Goal: Book appointment/travel/reservation

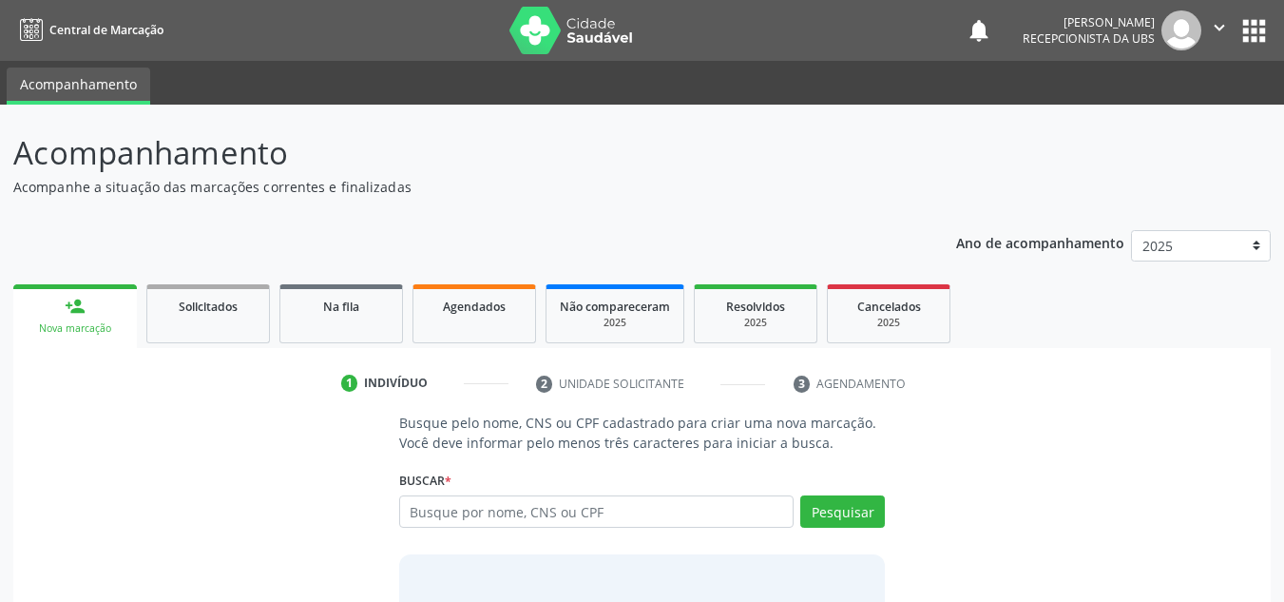
click at [637, 512] on input "text" at bounding box center [596, 511] width 395 height 32
type input "898003705811373"
click at [851, 509] on button "Pesquisar" at bounding box center [842, 511] width 85 height 32
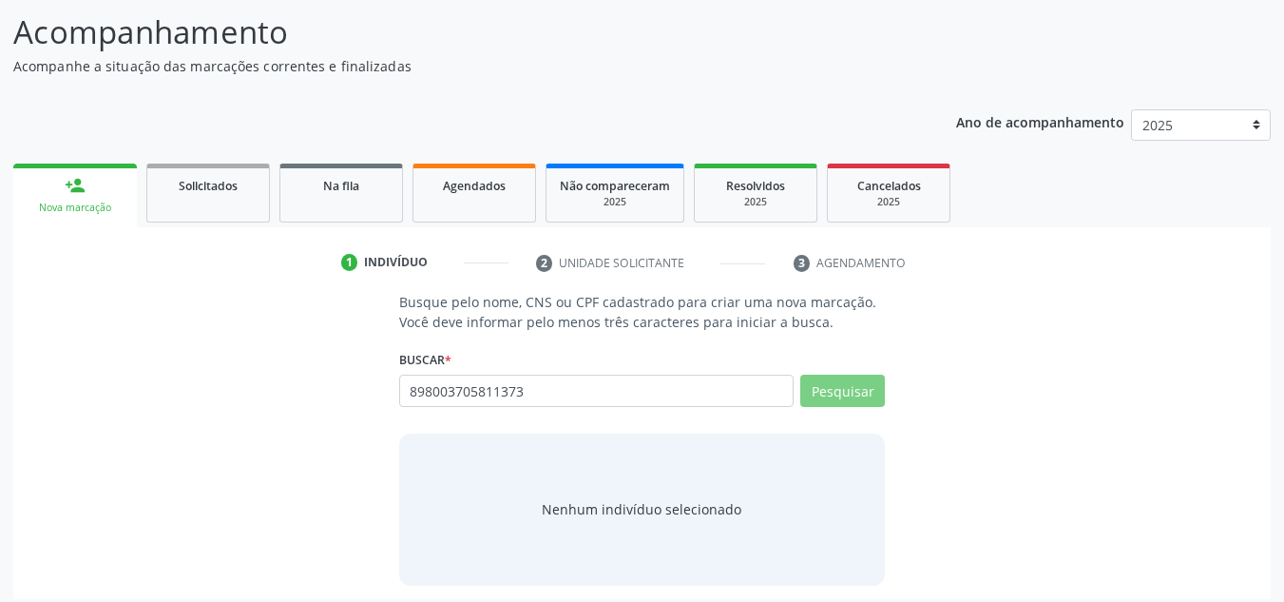
scroll to position [131, 0]
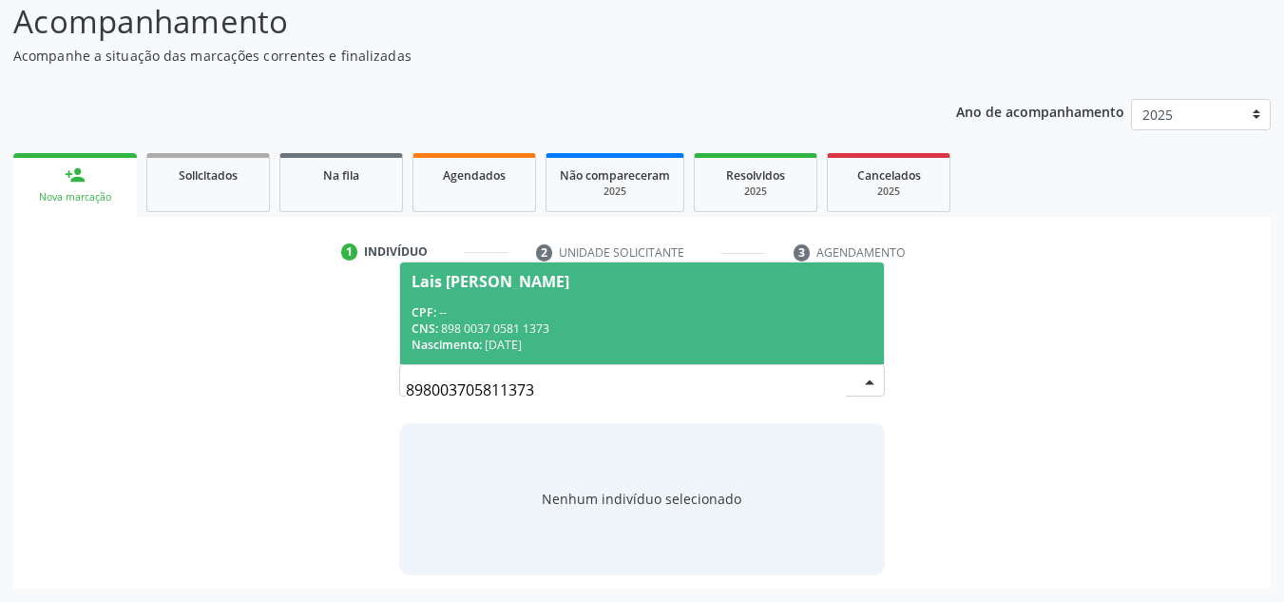
click at [642, 299] on span "Lais [PERSON_NAME] CPF: -- CNS: 898 0037 0581 1373 Nascimento: [DATE]" at bounding box center [642, 313] width 485 height 102
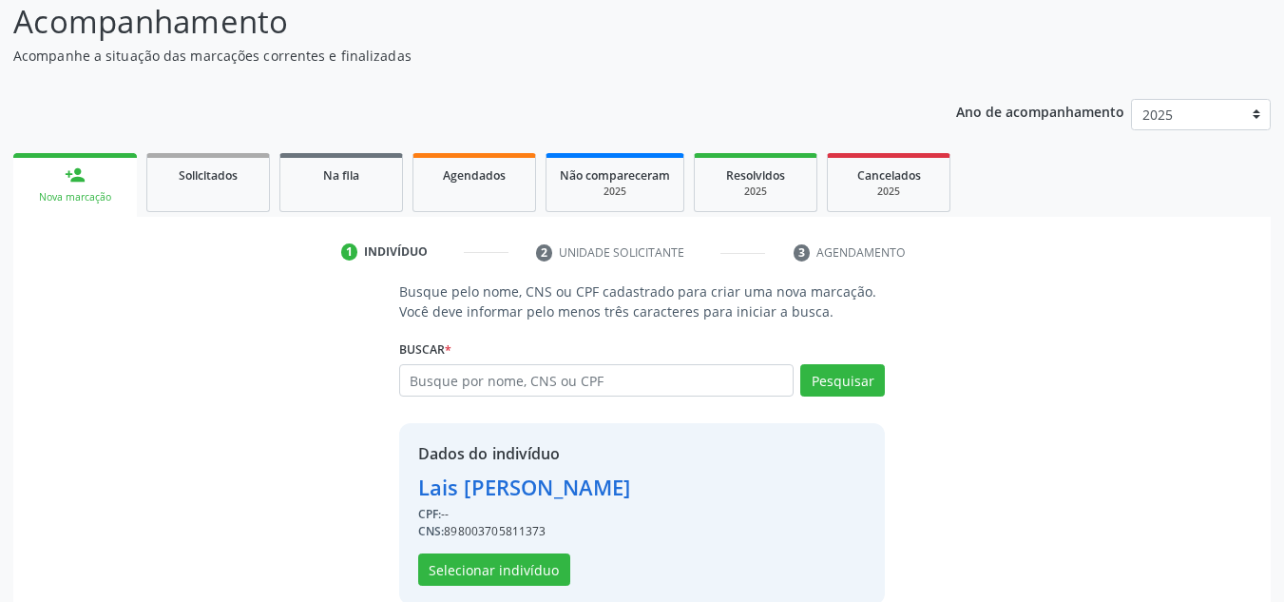
scroll to position [161, 0]
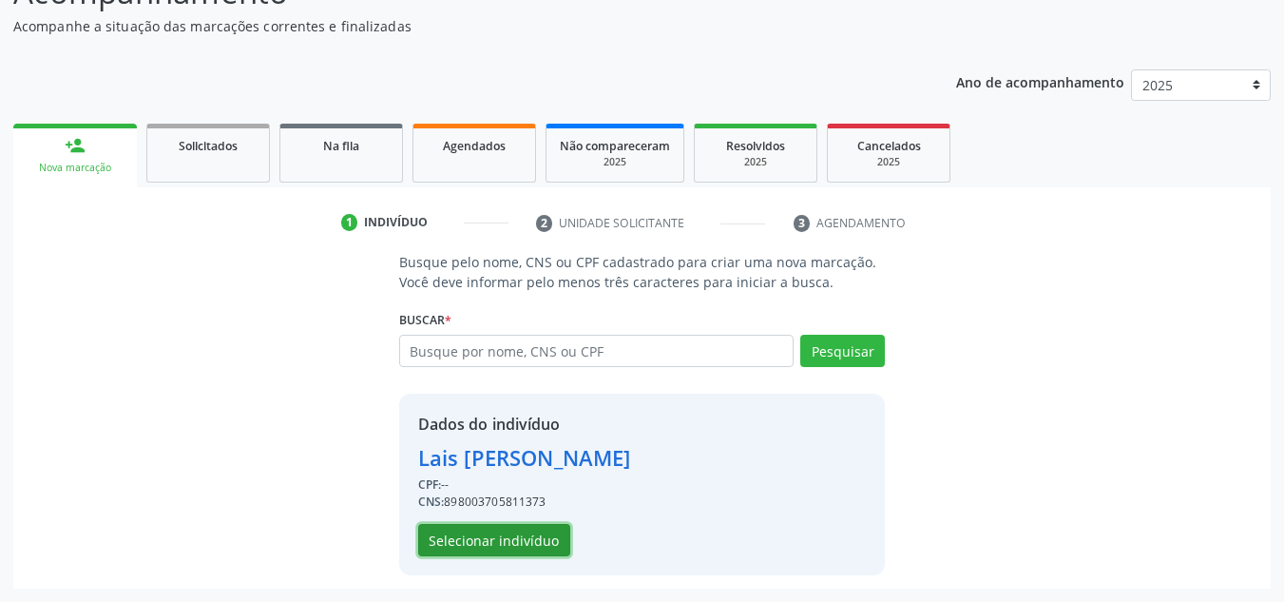
click at [535, 533] on button "Selecionar indivíduo" at bounding box center [494, 540] width 152 height 32
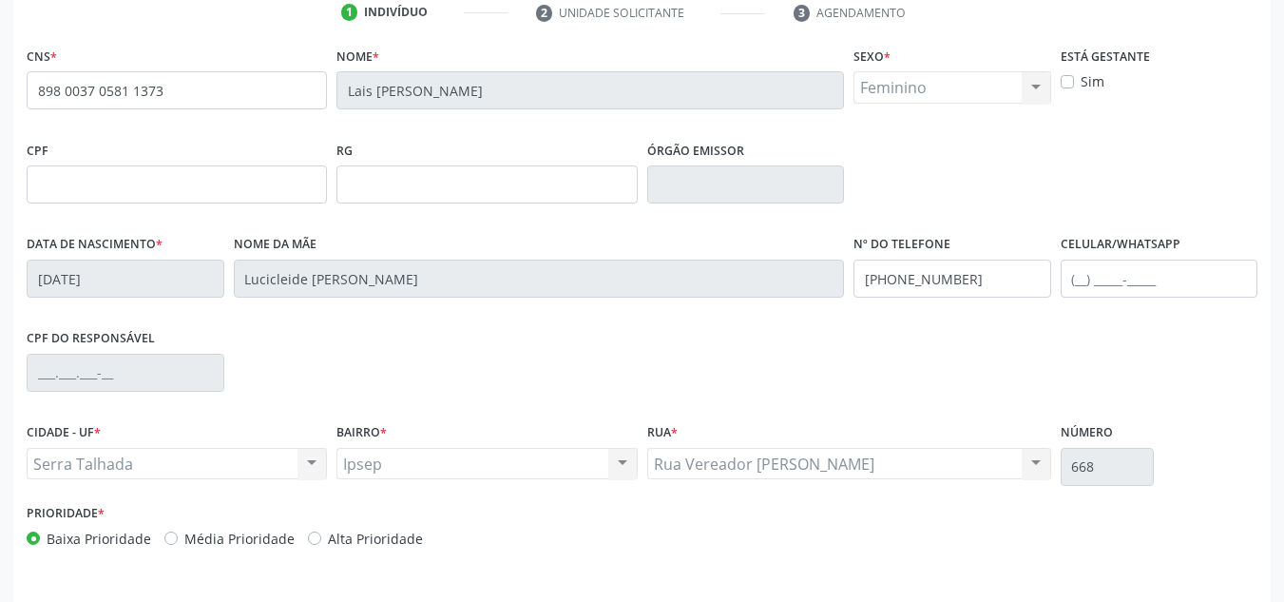
scroll to position [429, 0]
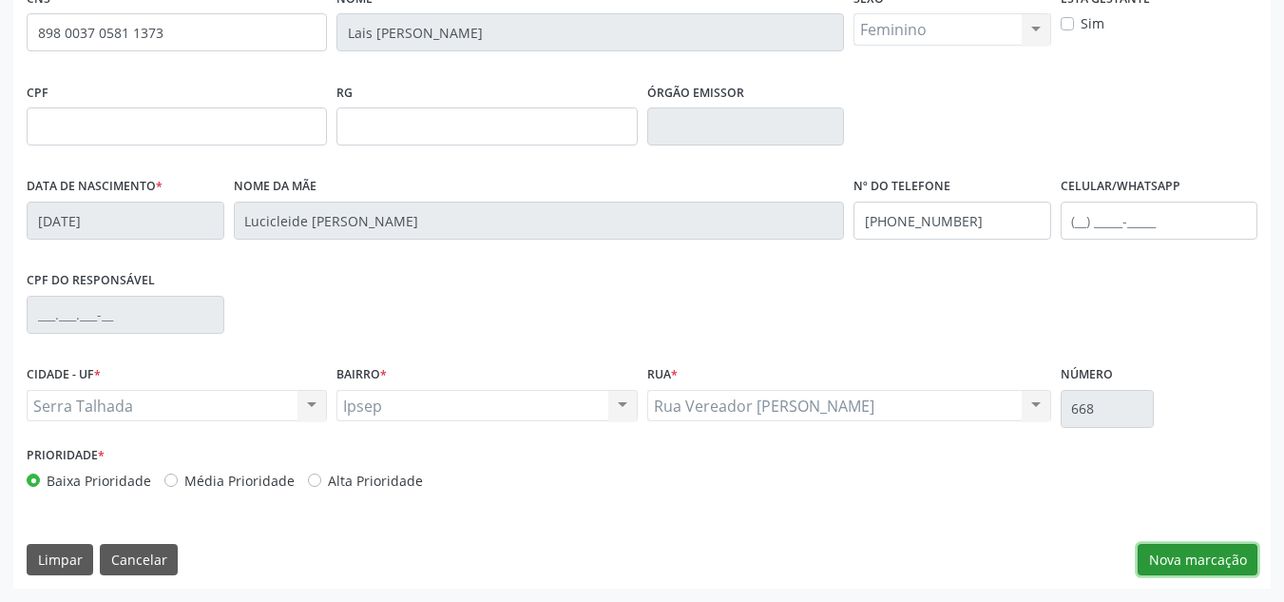
click at [1194, 566] on button "Nova marcação" at bounding box center [1198, 560] width 120 height 32
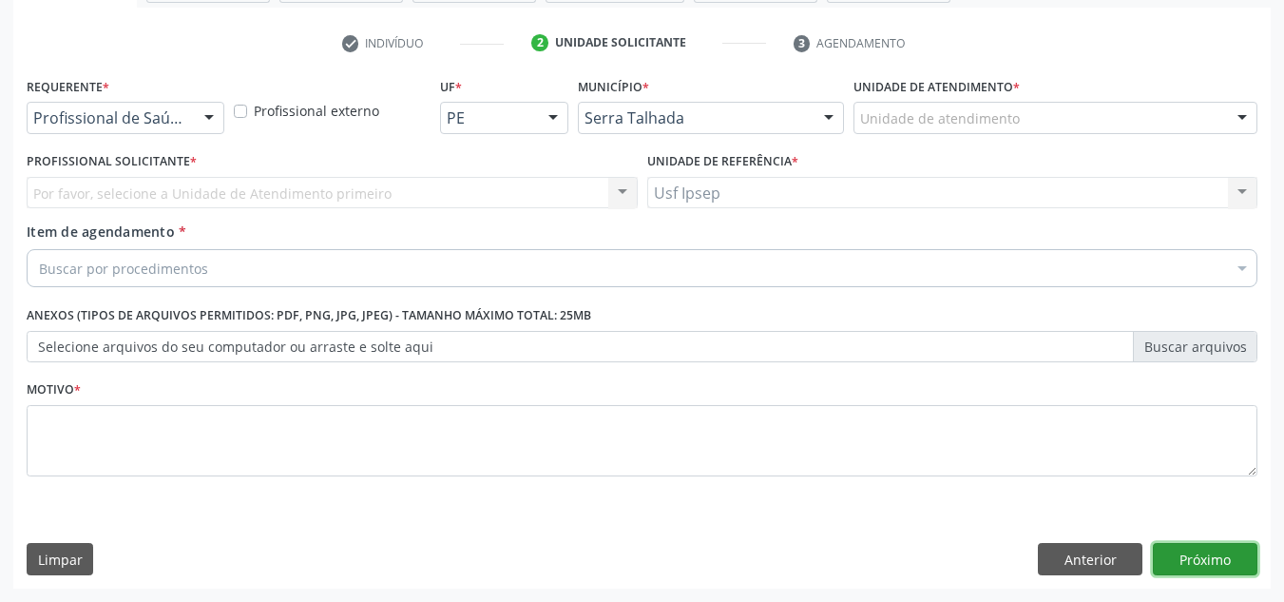
click at [1194, 564] on button "Próximo" at bounding box center [1205, 559] width 105 height 32
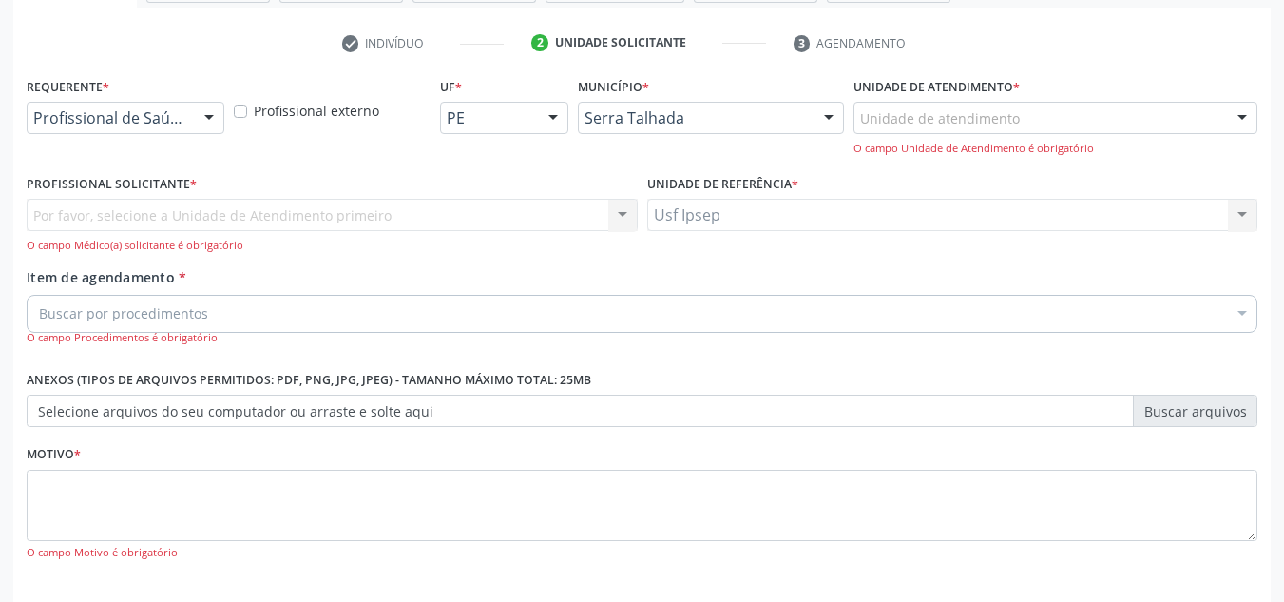
drag, startPoint x: 153, startPoint y: 195, endPoint x: 160, endPoint y: 213, distance: 19.2
click at [158, 210] on div "Profissional Solicitante * Por favor, selecione a Unidade de Atendimento primei…" at bounding box center [332, 212] width 611 height 84
click at [160, 213] on div "Por favor, selecione a Unidade de Atendimento primeiro Nenhum resultado encontr…" at bounding box center [332, 226] width 611 height 54
click at [257, 219] on div "Por favor, selecione a Unidade de Atendimento primeiro Nenhum resultado encontr…" at bounding box center [332, 226] width 611 height 54
click at [618, 215] on div "Por favor, selecione a Unidade de Atendimento primeiro Nenhum resultado encontr…" at bounding box center [332, 226] width 611 height 54
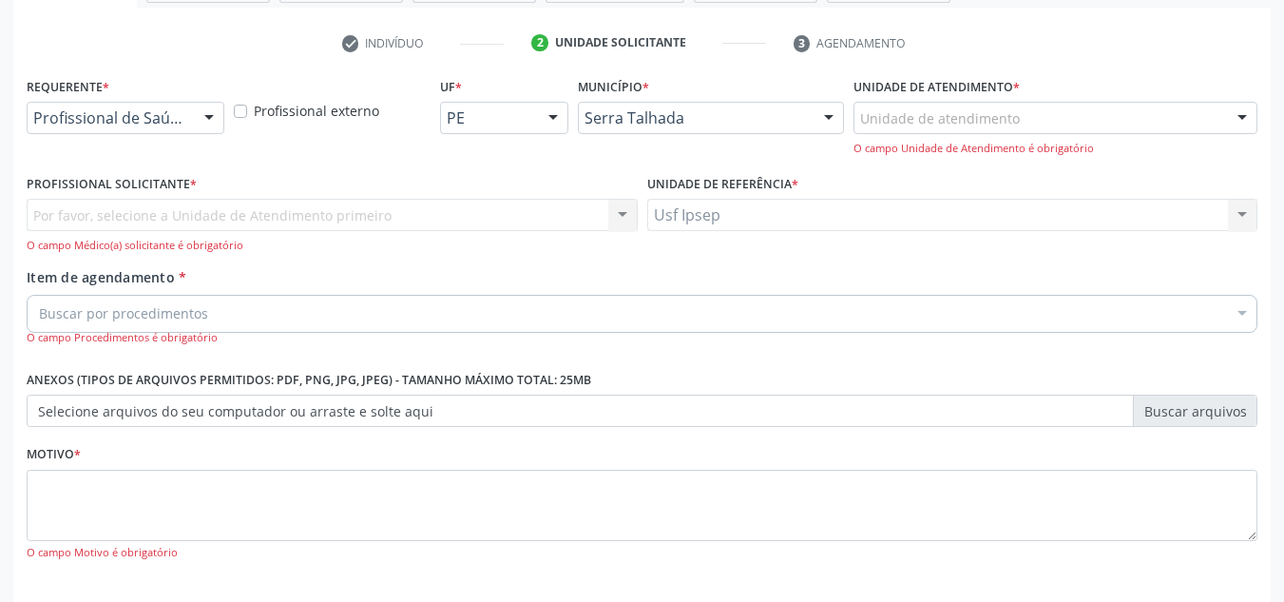
click at [211, 118] on div at bounding box center [209, 119] width 29 height 32
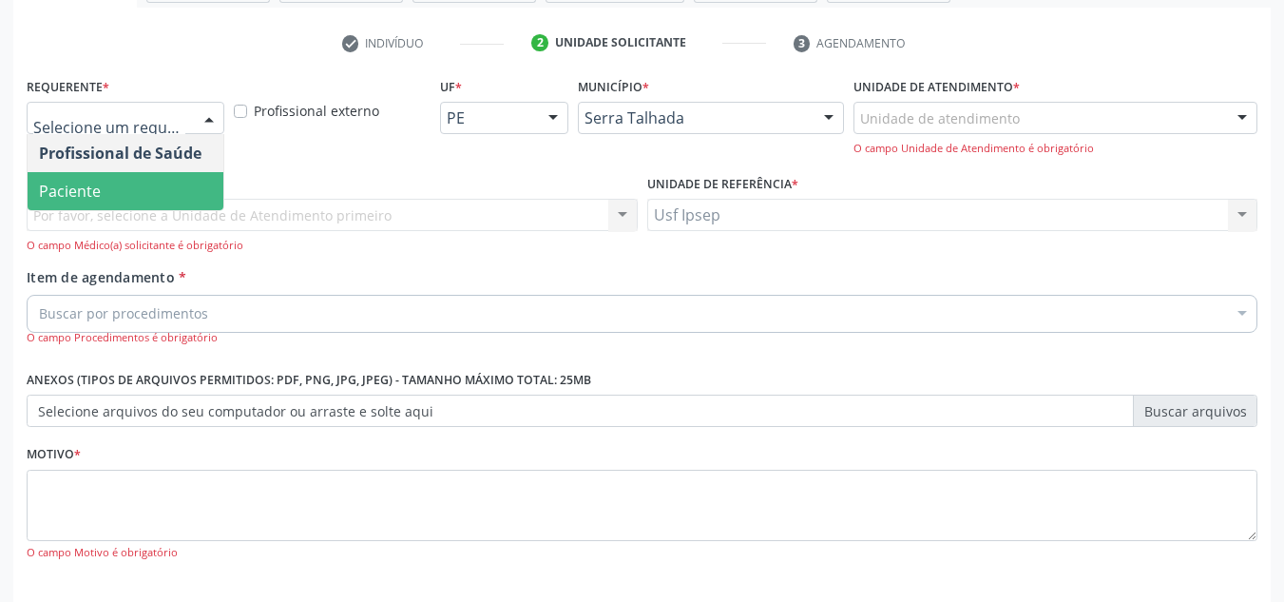
click at [153, 186] on span "Paciente" at bounding box center [126, 191] width 196 height 38
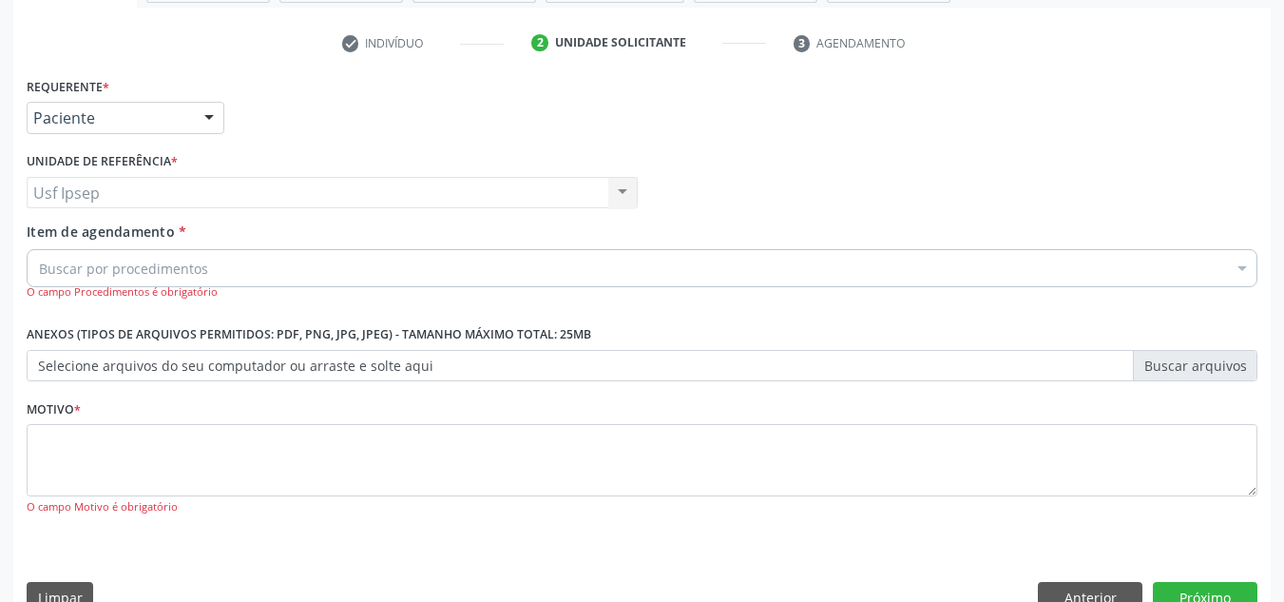
click at [224, 275] on div "Buscar por procedimentos" at bounding box center [642, 268] width 1231 height 38
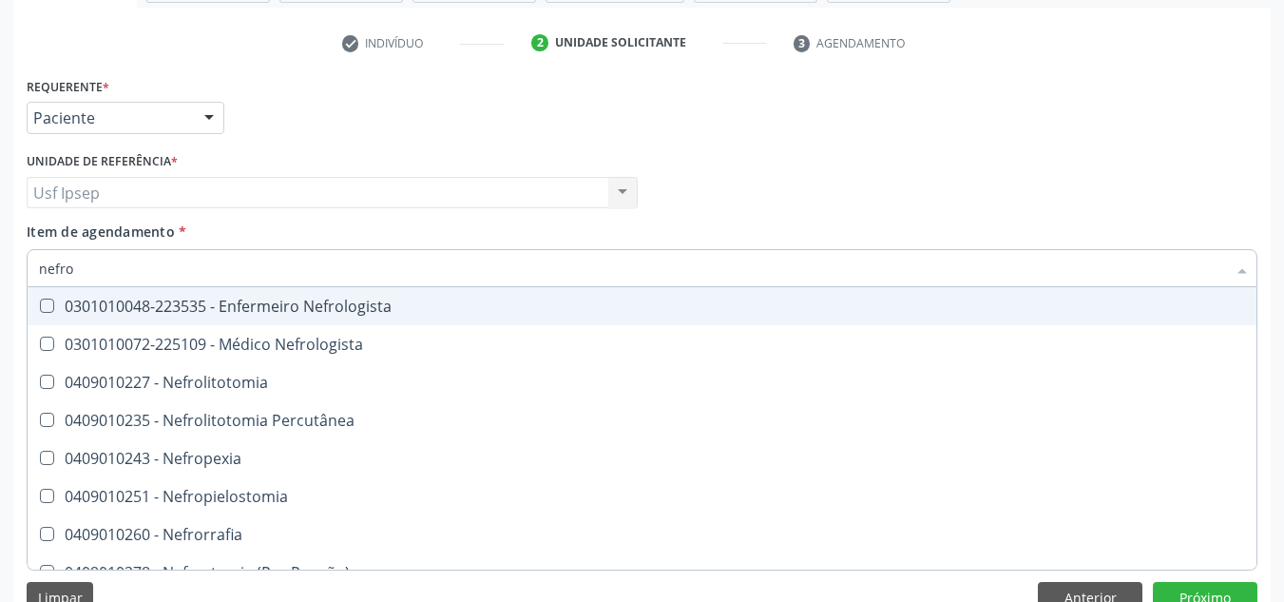
type input "nefrol"
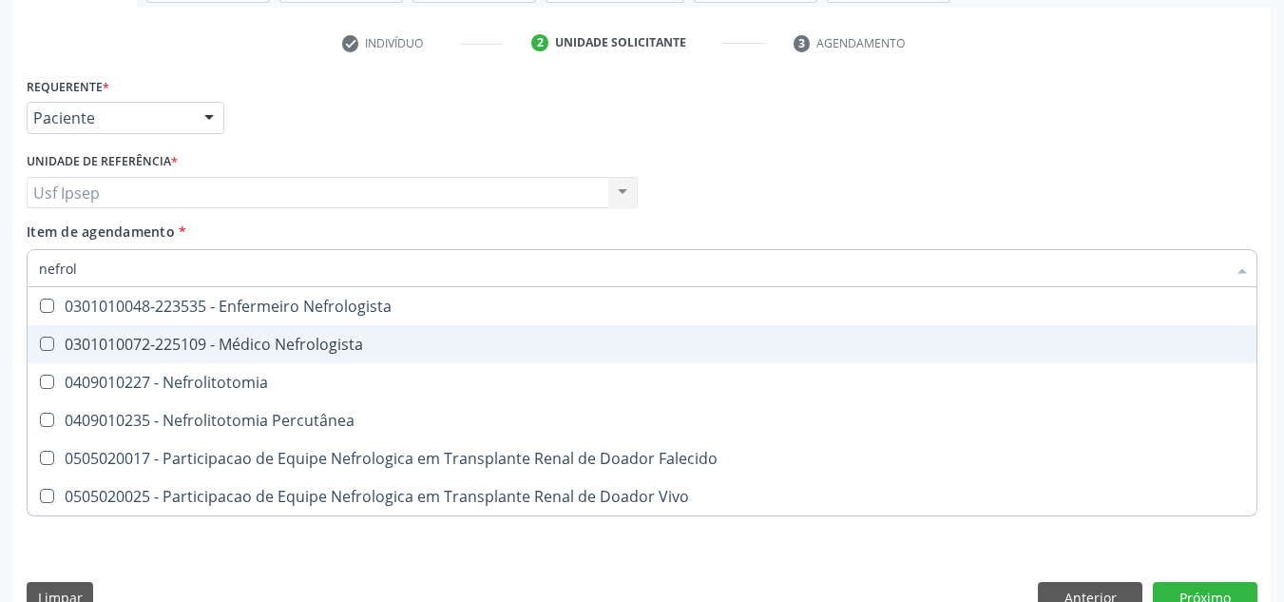
click at [255, 342] on div "0301010072-225109 - Médico Nefrologista" at bounding box center [642, 343] width 1206 height 15
checkbox Nefrologista "true"
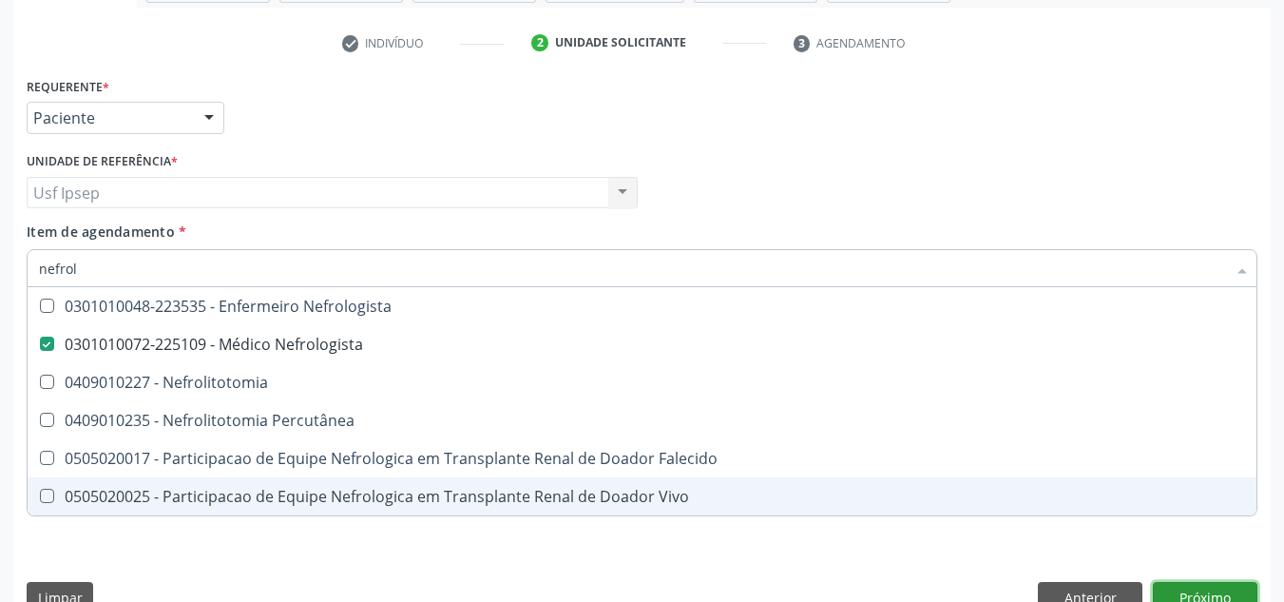
click at [1191, 585] on button "Próximo" at bounding box center [1205, 598] width 105 height 32
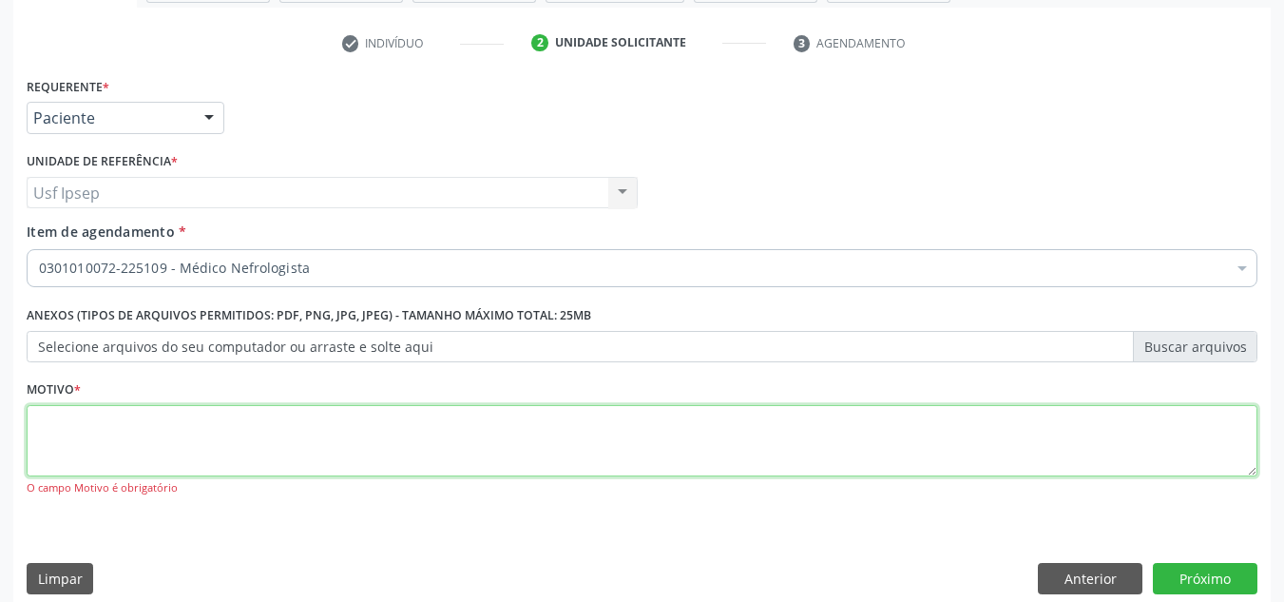
click at [466, 443] on textarea at bounding box center [642, 441] width 1231 height 72
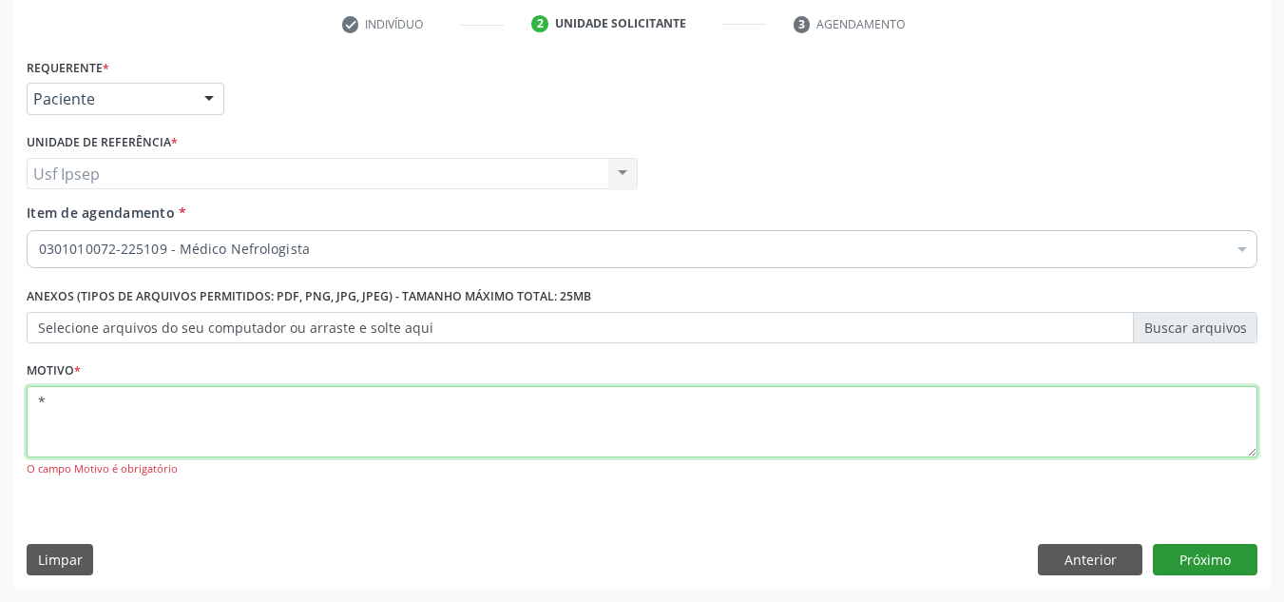
type textarea "*"
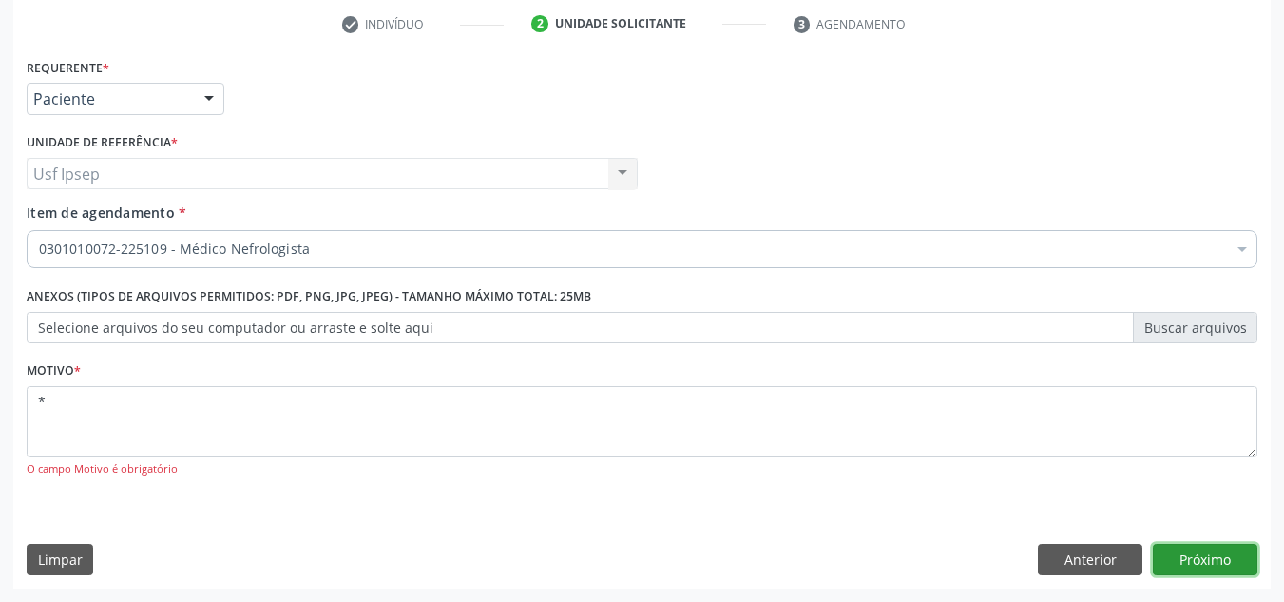
click at [1171, 553] on button "Próximo" at bounding box center [1205, 560] width 105 height 32
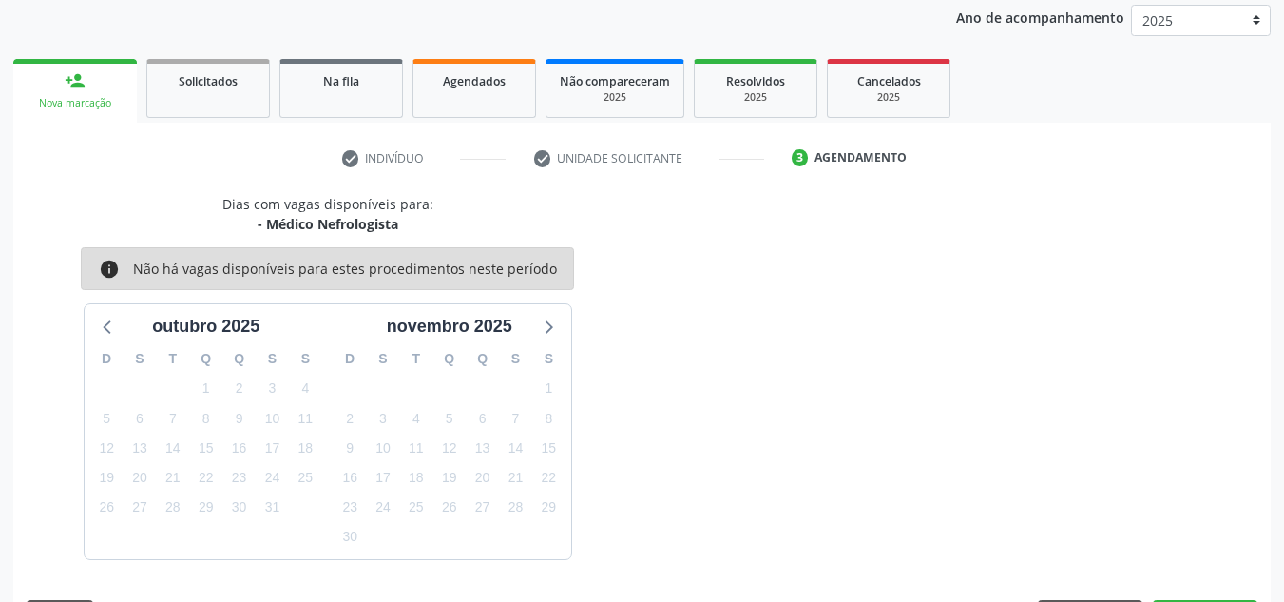
scroll to position [281, 0]
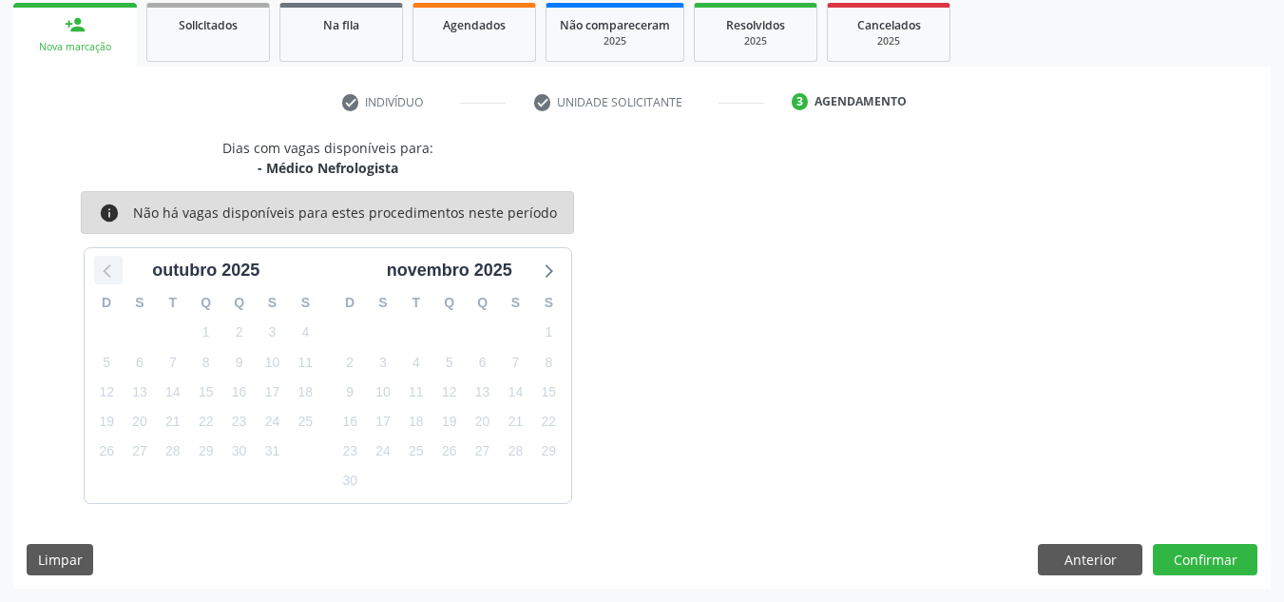
click at [97, 271] on icon at bounding box center [108, 270] width 25 height 25
drag, startPoint x: 402, startPoint y: 170, endPoint x: 240, endPoint y: 173, distance: 162.6
click at [240, 173] on div "- Médico Nefrologista" at bounding box center [327, 168] width 211 height 20
